Goal: Task Accomplishment & Management: Manage account settings

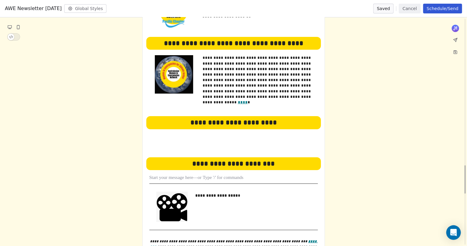
scroll to position [1180, 0]
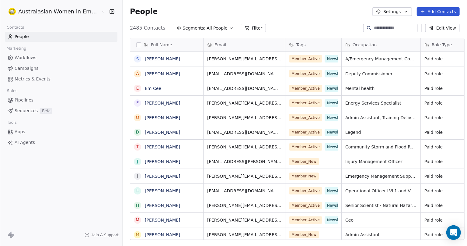
scroll to position [211, 344]
